Goal: Download file/media

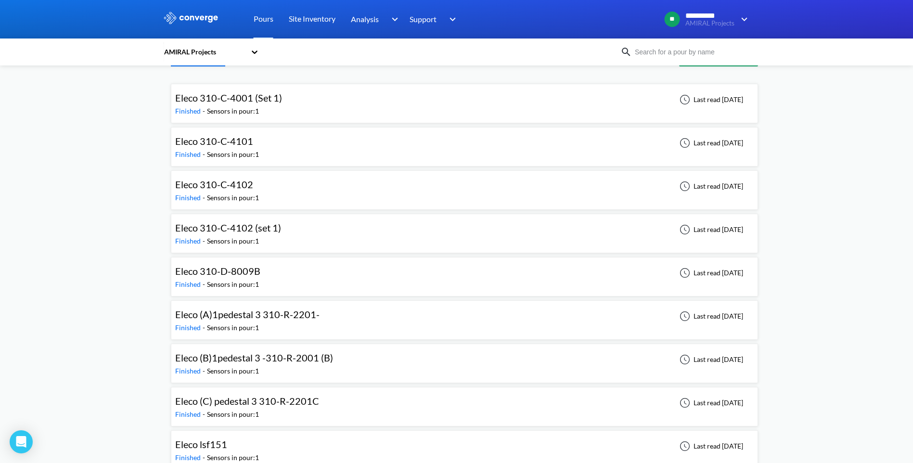
scroll to position [48, 0]
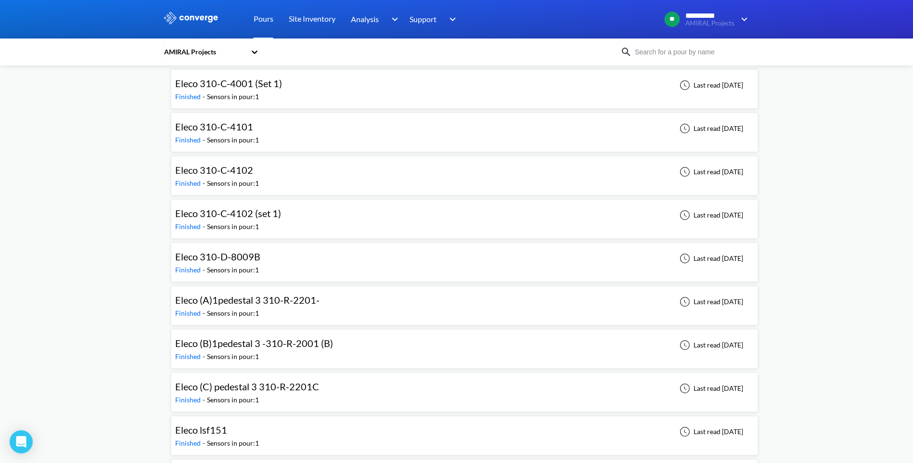
click at [333, 306] on div "Eleco (A)1pedestal 3 310-R-2201- Finished - Sensors in pour: 1 Last read [DATE]" at bounding box center [464, 305] width 578 height 31
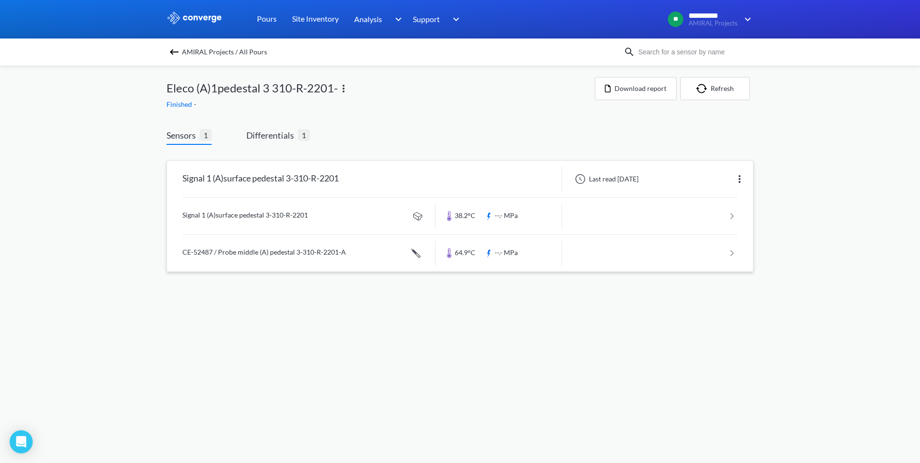
click at [342, 216] on link at bounding box center [459, 216] width 555 height 37
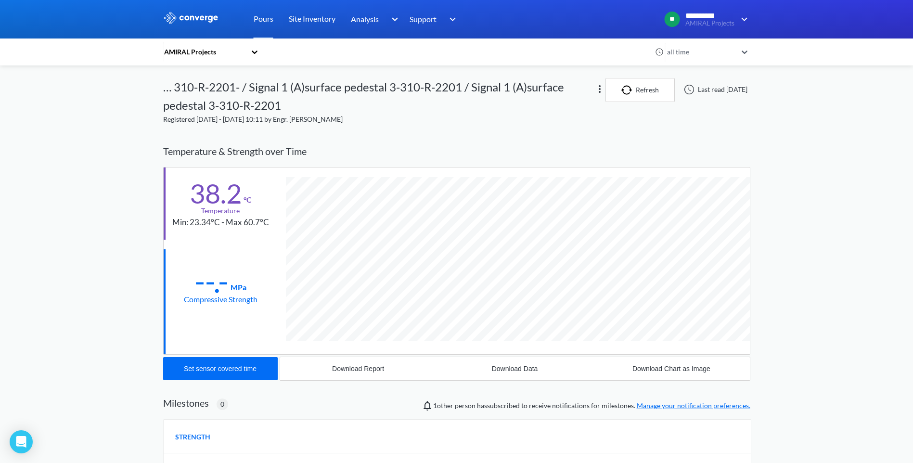
scroll to position [143, 0]
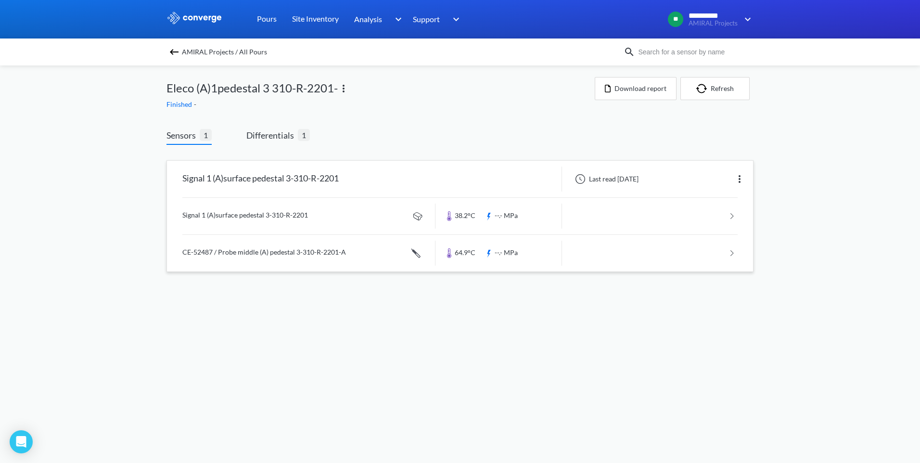
click at [316, 251] on link at bounding box center [459, 253] width 555 height 37
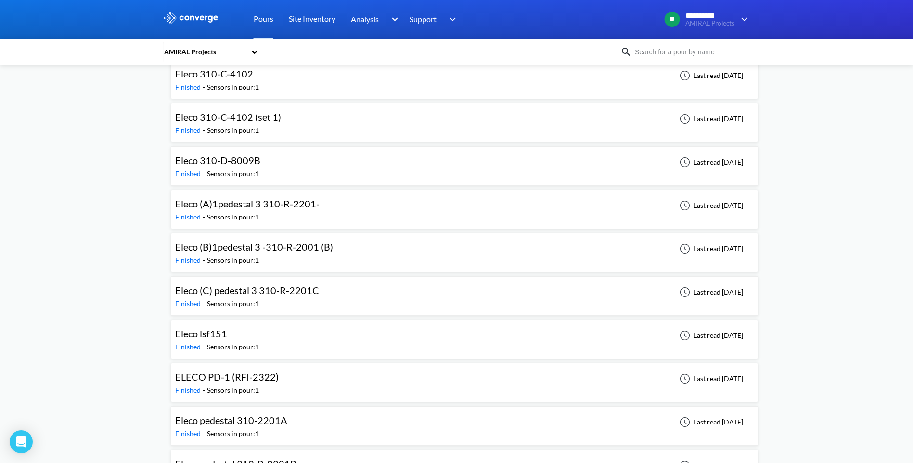
scroll to position [193, 0]
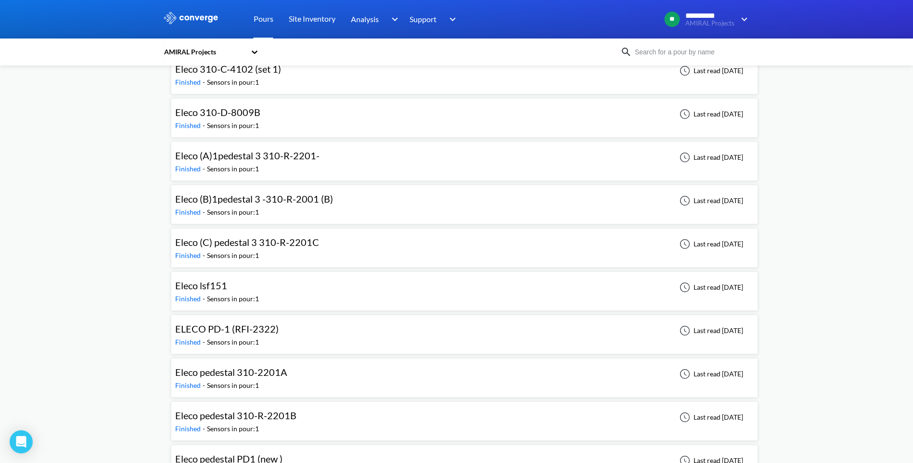
click at [322, 373] on div "Eleco pedestal 310-2201A Finished - Sensors in pour: 1 Last read [DATE]" at bounding box center [464, 377] width 578 height 31
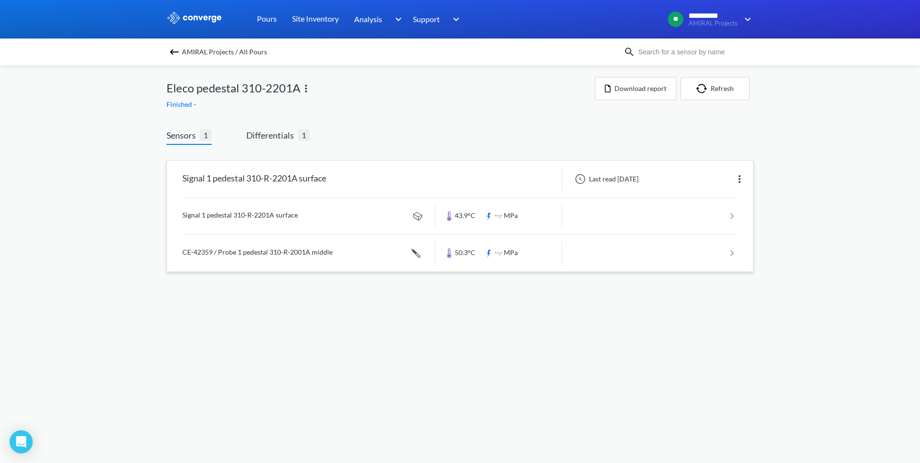
click at [334, 215] on link at bounding box center [459, 216] width 555 height 37
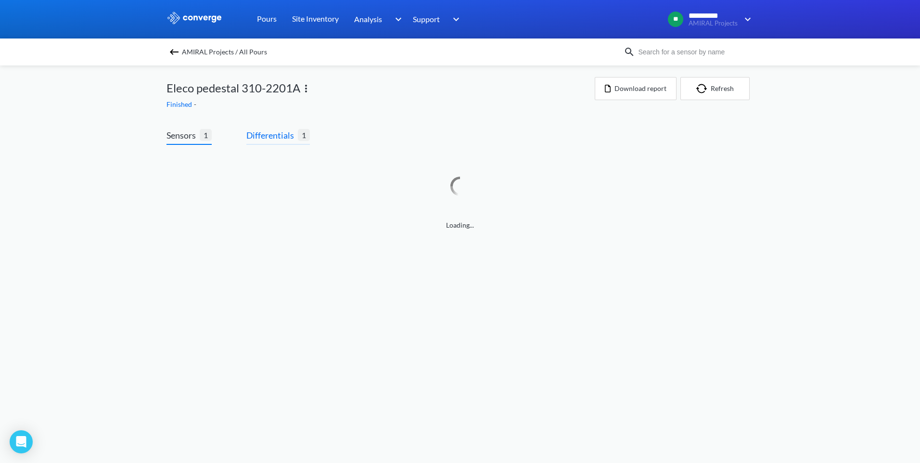
click at [275, 136] on span "Differentials" at bounding box center [271, 135] width 51 height 13
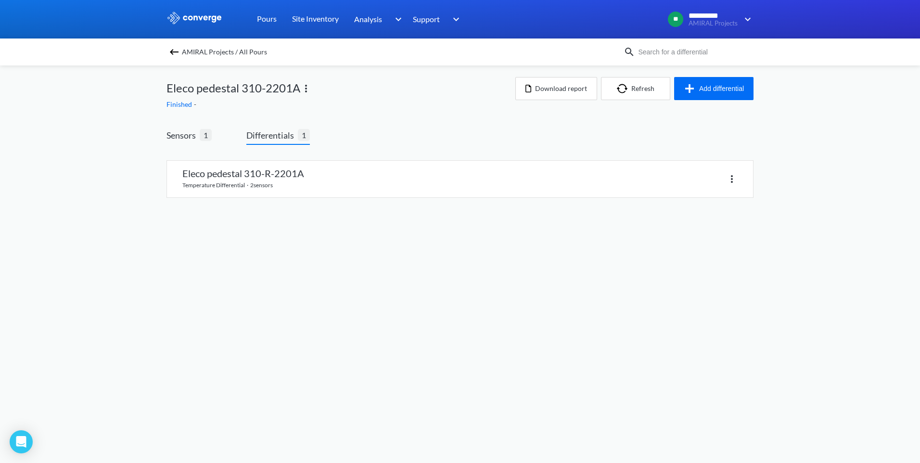
click at [280, 138] on span "Differentials" at bounding box center [271, 135] width 51 height 13
click at [294, 185] on link at bounding box center [460, 179] width 586 height 37
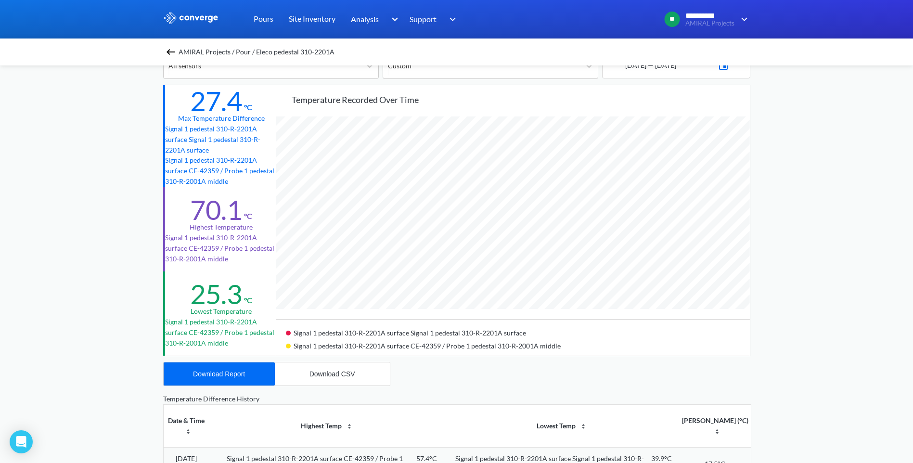
scroll to position [144, 0]
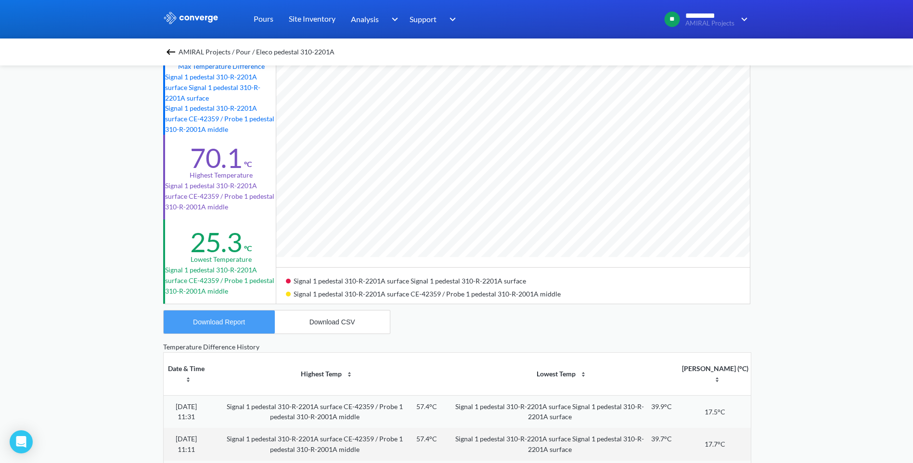
click at [226, 321] on div "Download Report" at bounding box center [219, 322] width 52 height 8
click at [175, 53] on img at bounding box center [171, 52] width 12 height 12
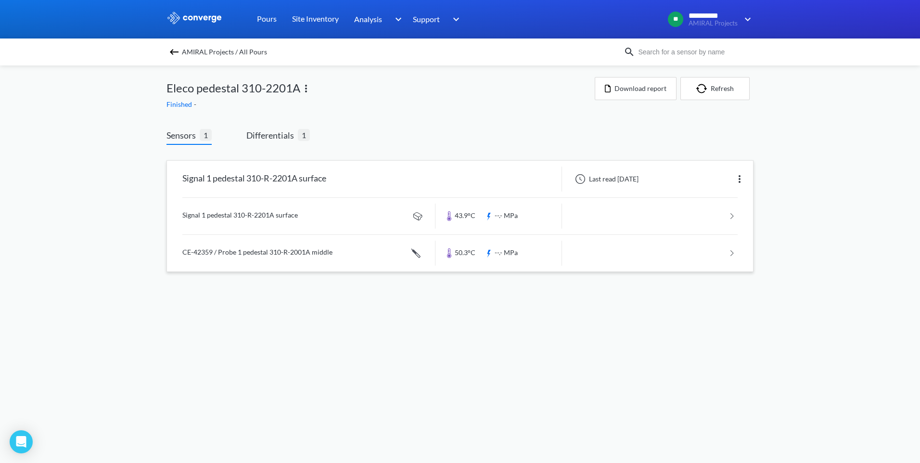
click at [308, 216] on link at bounding box center [459, 216] width 555 height 37
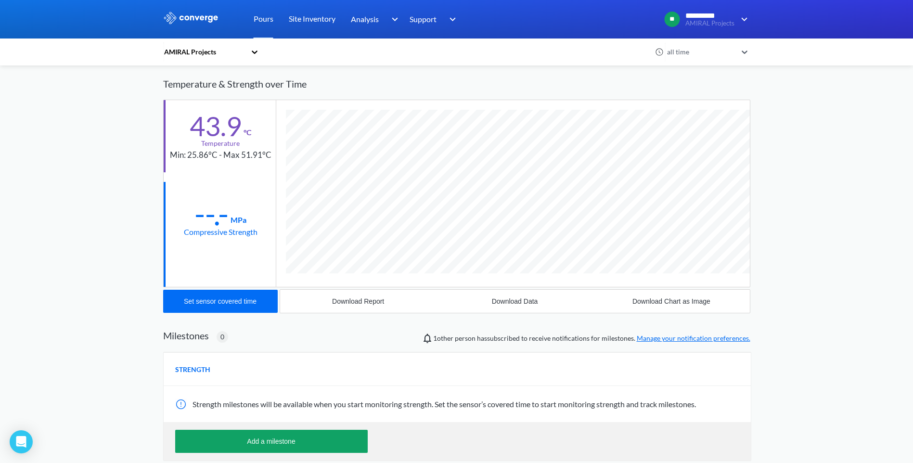
scroll to position [96, 0]
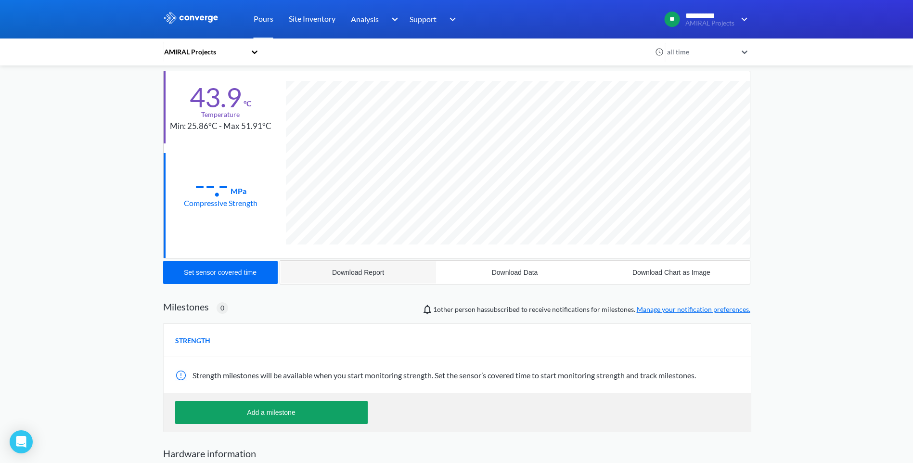
click at [347, 271] on div "Download Report" at bounding box center [358, 273] width 52 height 8
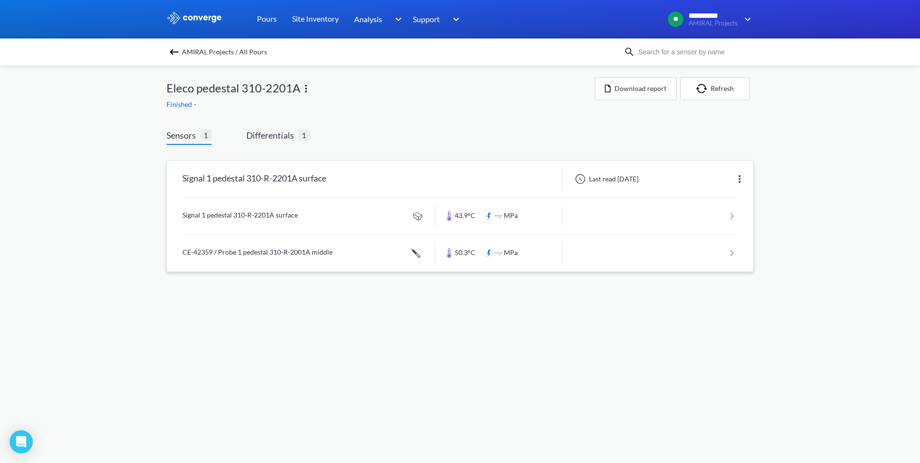
click at [271, 251] on link at bounding box center [459, 253] width 555 height 37
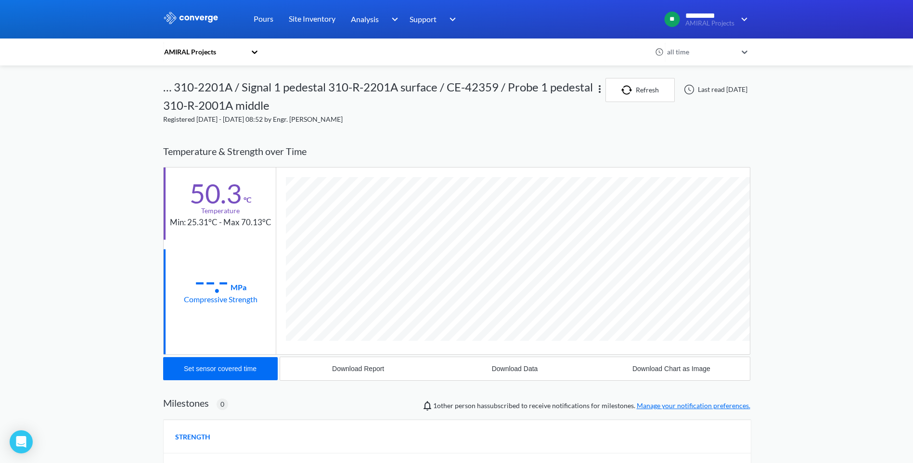
scroll to position [539, 587]
click at [378, 372] on div "Download Report" at bounding box center [358, 369] width 52 height 8
click at [685, 139] on div "Temperature & Strength over Time" at bounding box center [456, 151] width 587 height 30
